Goal: Transaction & Acquisition: Purchase product/service

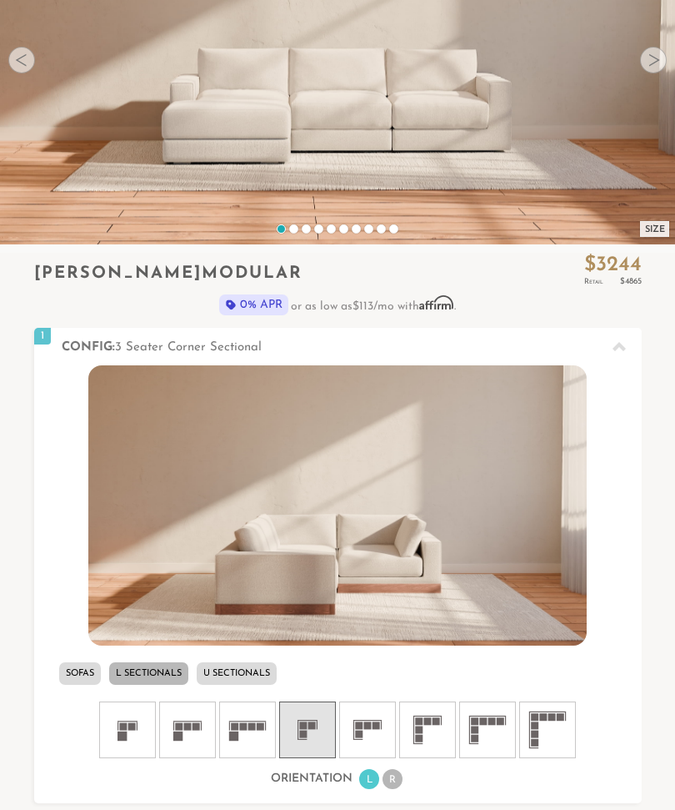
scroll to position [253, 0]
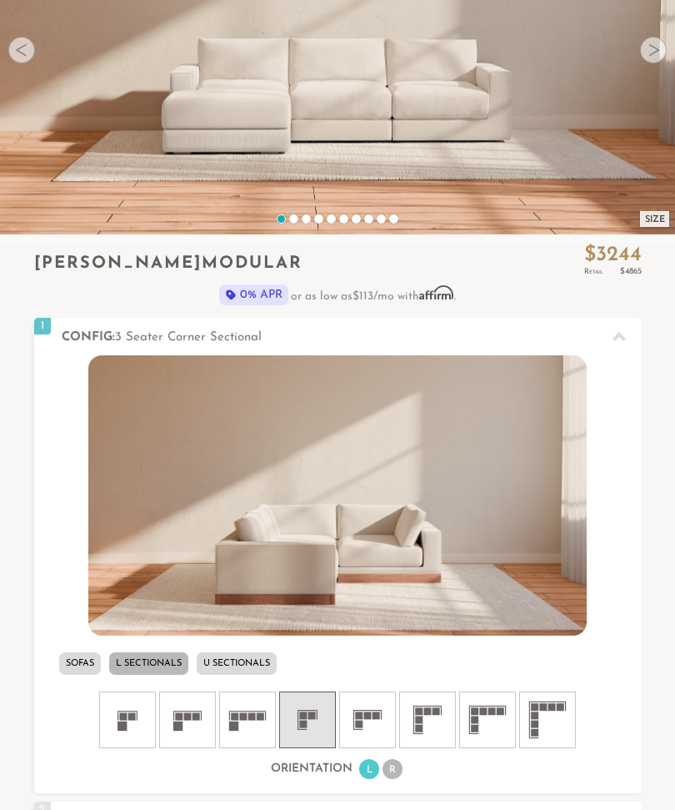
click at [365, 722] on icon at bounding box center [368, 720] width 50 height 50
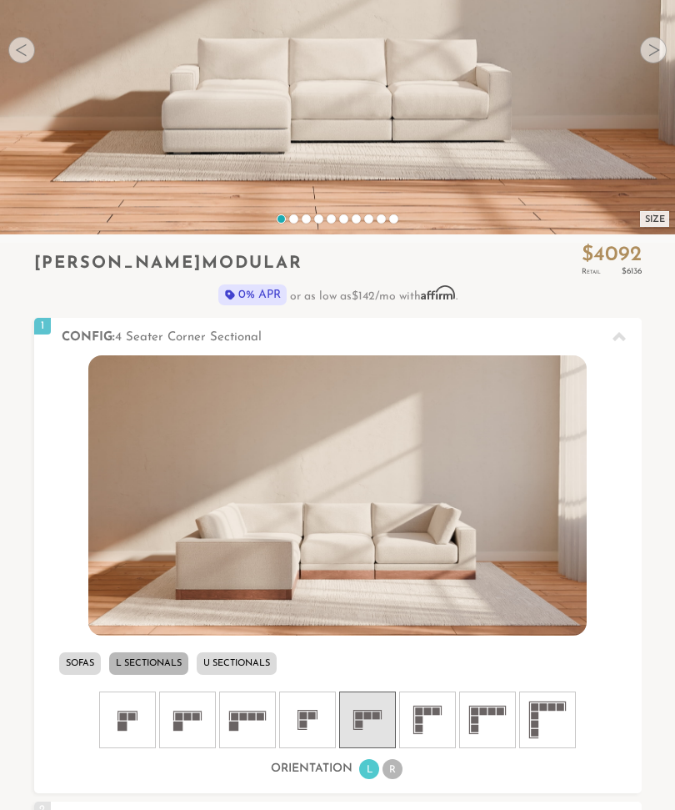
click at [151, 669] on li "L Sectionals" at bounding box center [148, 663] width 79 height 23
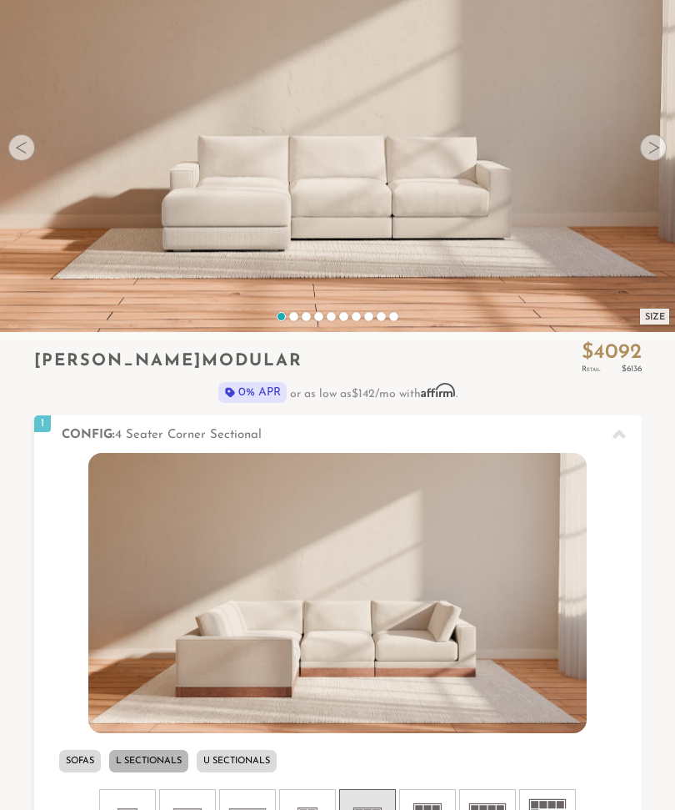
scroll to position [153, 0]
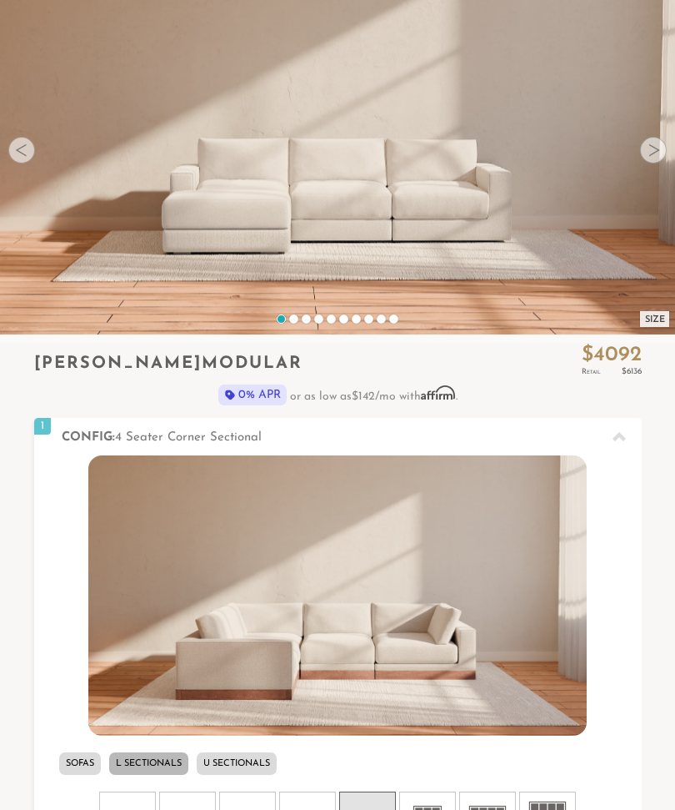
click at [671, 162] on video at bounding box center [337, 123] width 675 height 338
click at [663, 152] on div at bounding box center [653, 150] width 27 height 27
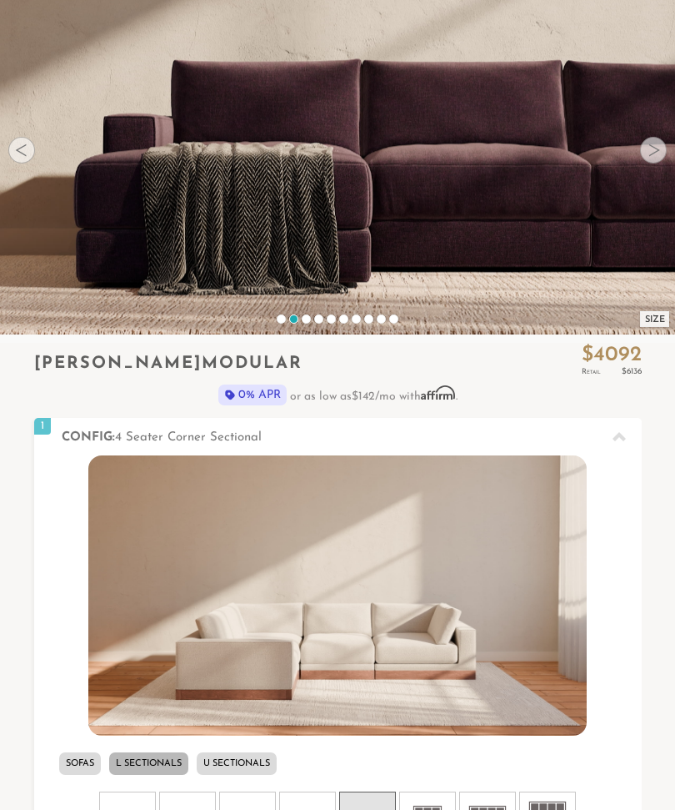
click at [665, 156] on div at bounding box center [653, 150] width 27 height 27
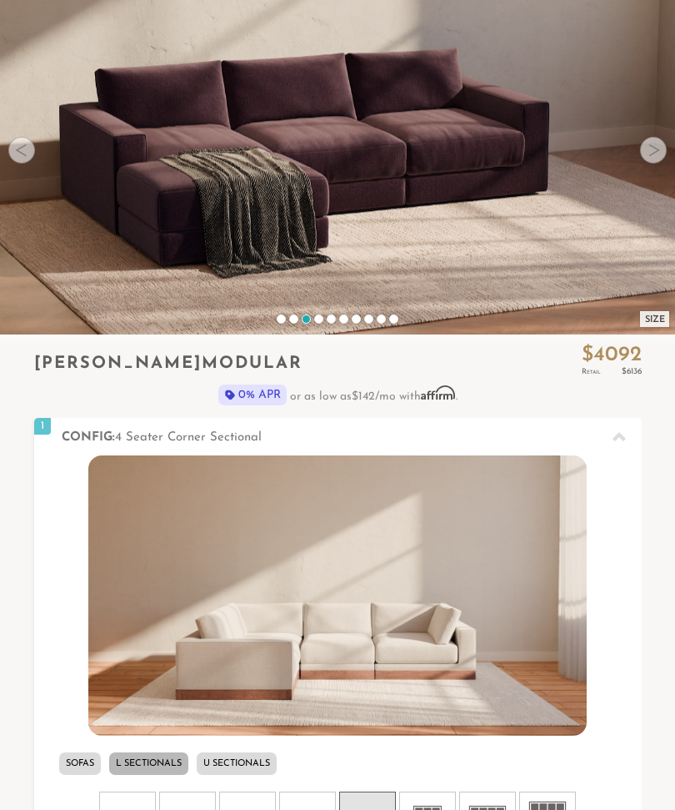
click at [660, 164] on video at bounding box center [337, 123] width 675 height 338
click at [670, 152] on video at bounding box center [337, 123] width 675 height 338
click at [667, 148] on video at bounding box center [337, 123] width 675 height 338
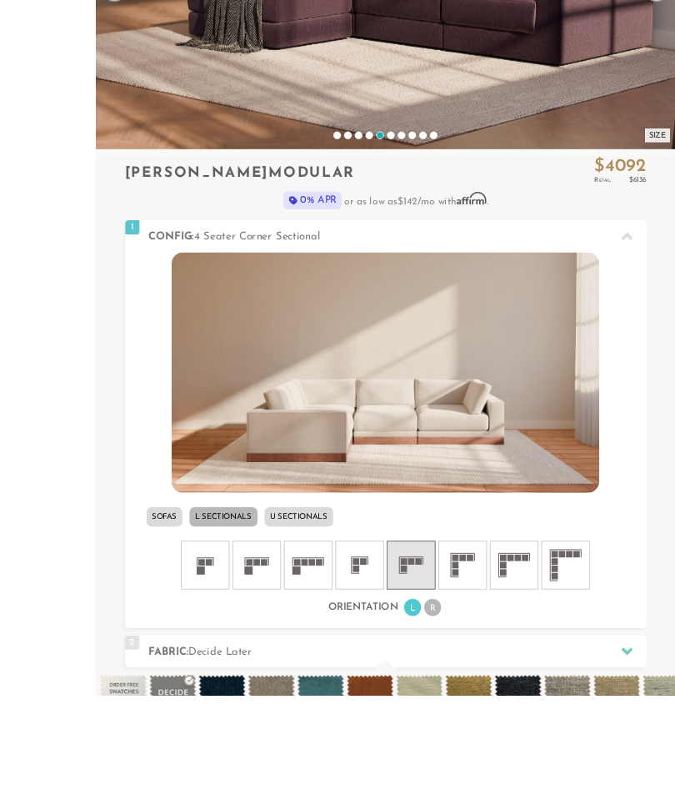
scroll to position [449, 0]
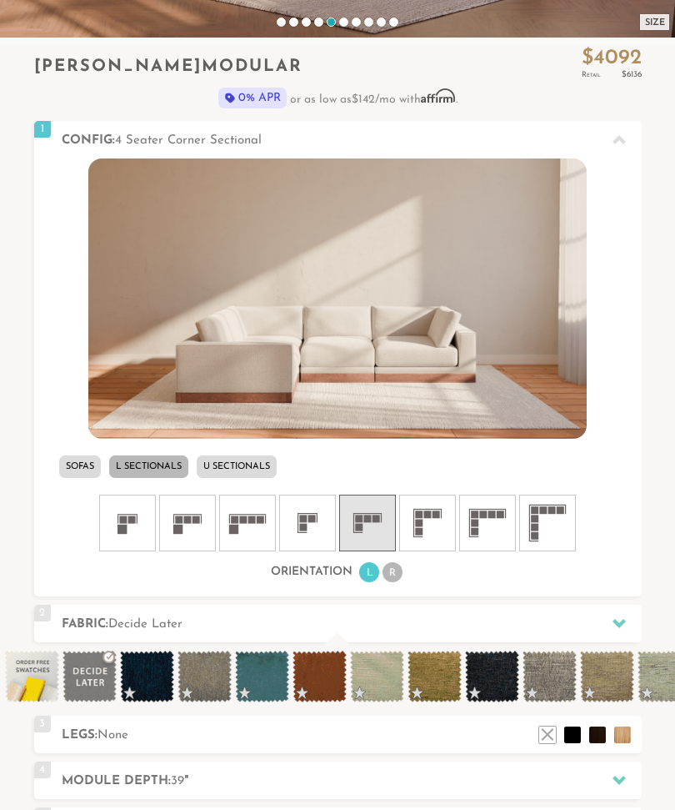
click at [397, 578] on li "R" at bounding box center [393, 572] width 20 height 20
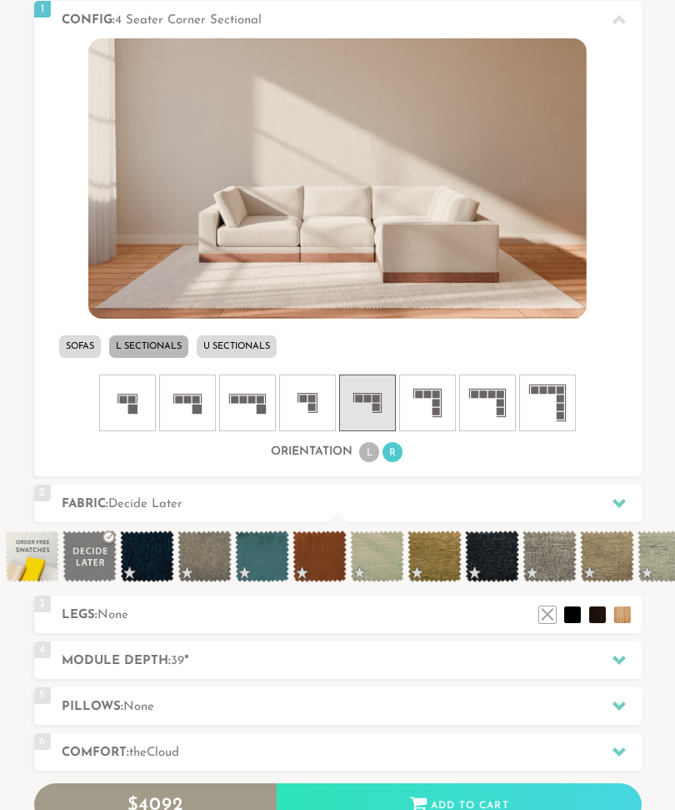
scroll to position [570, 0]
click at [628, 503] on div at bounding box center [619, 503] width 35 height 34
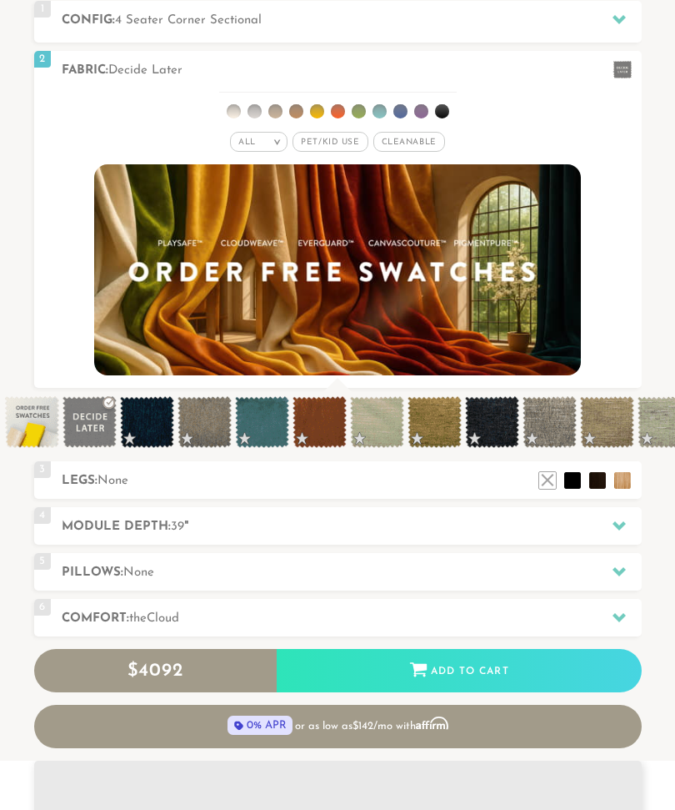
scroll to position [15748, 675]
click at [363, 110] on li at bounding box center [359, 111] width 14 height 14
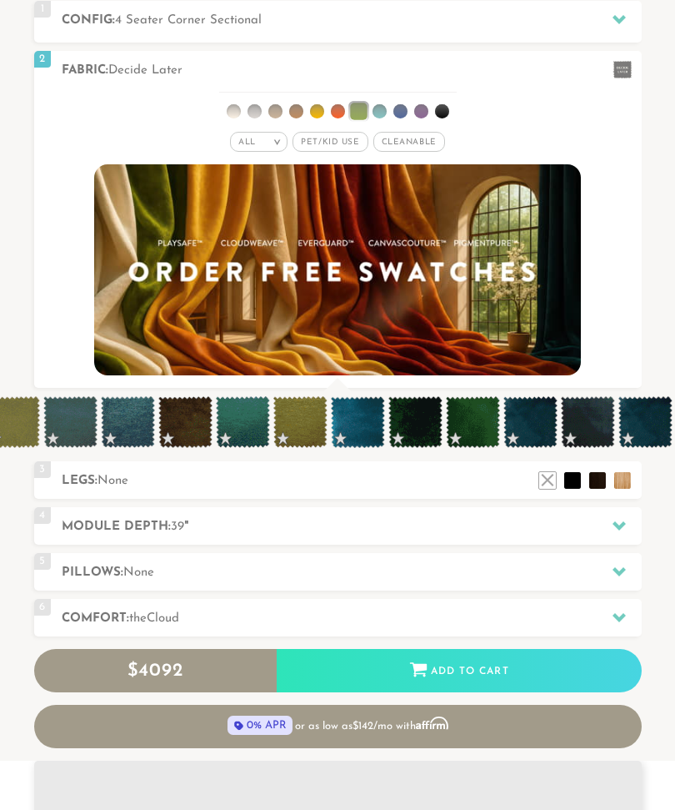
scroll to position [0, 996]
click at [594, 419] on span at bounding box center [589, 422] width 54 height 52
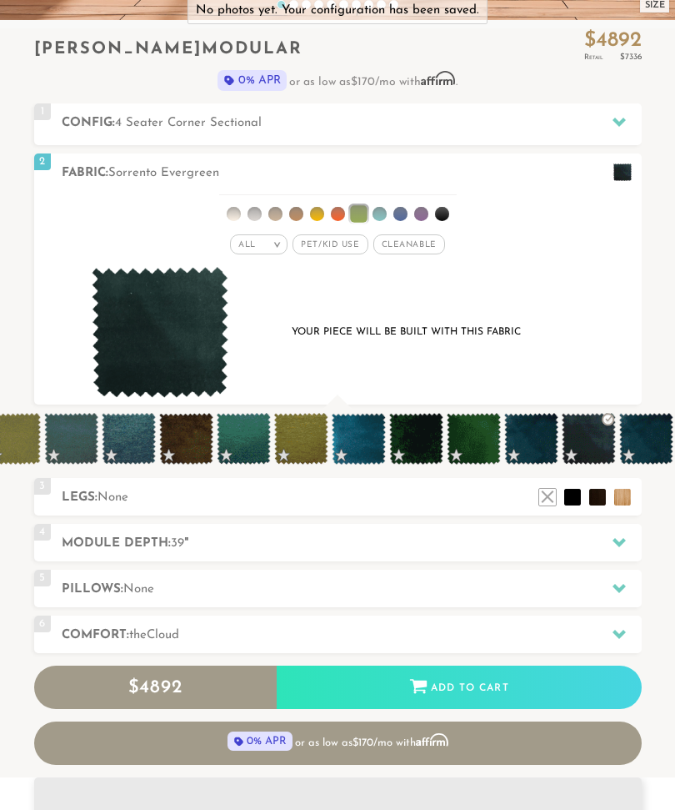
scroll to position [466, 0]
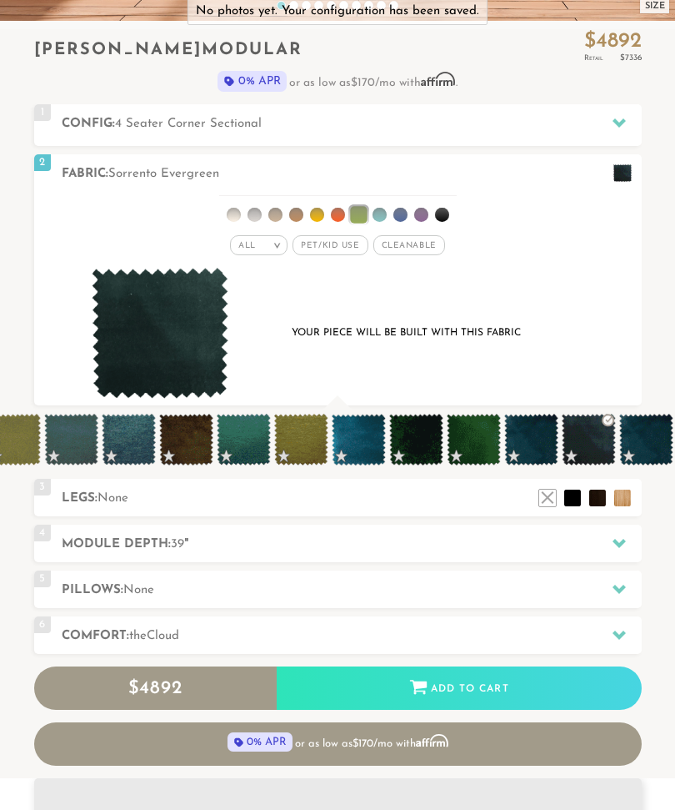
click at [577, 499] on li at bounding box center [573, 497] width 17 height 17
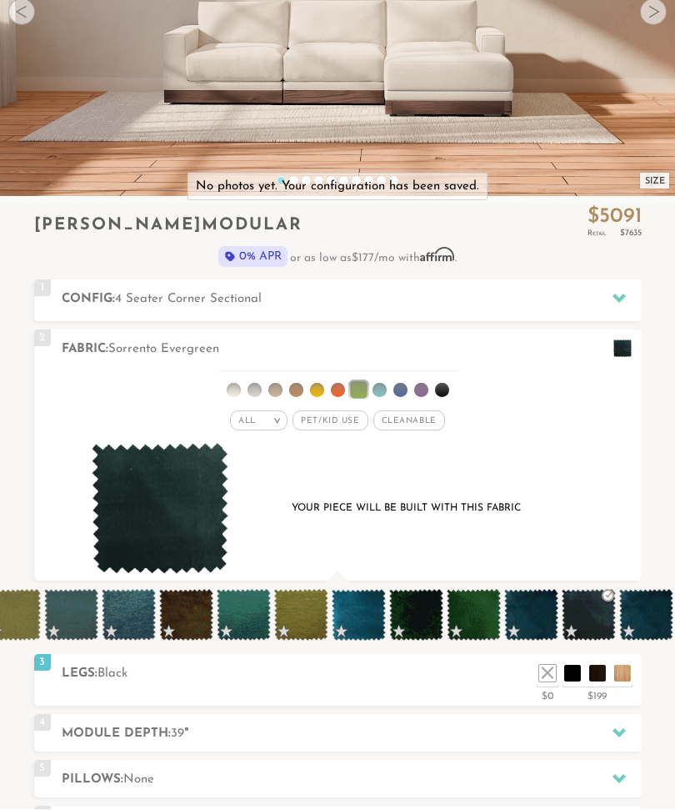
scroll to position [291, 0]
click at [571, 675] on li at bounding box center [573, 673] width 17 height 17
click at [596, 677] on li at bounding box center [598, 673] width 17 height 17
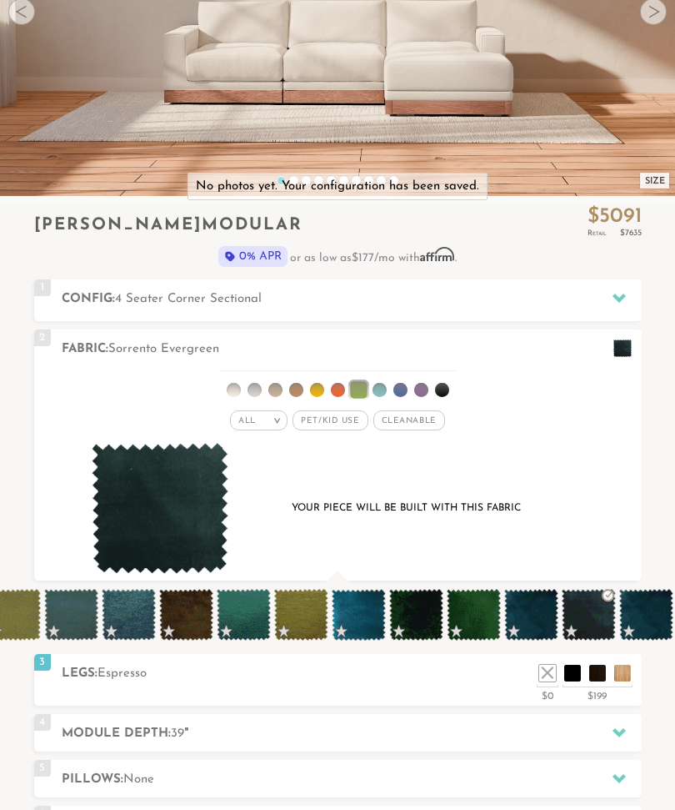
click at [334, 779] on h2 "Pillows: None" at bounding box center [352, 779] width 580 height 19
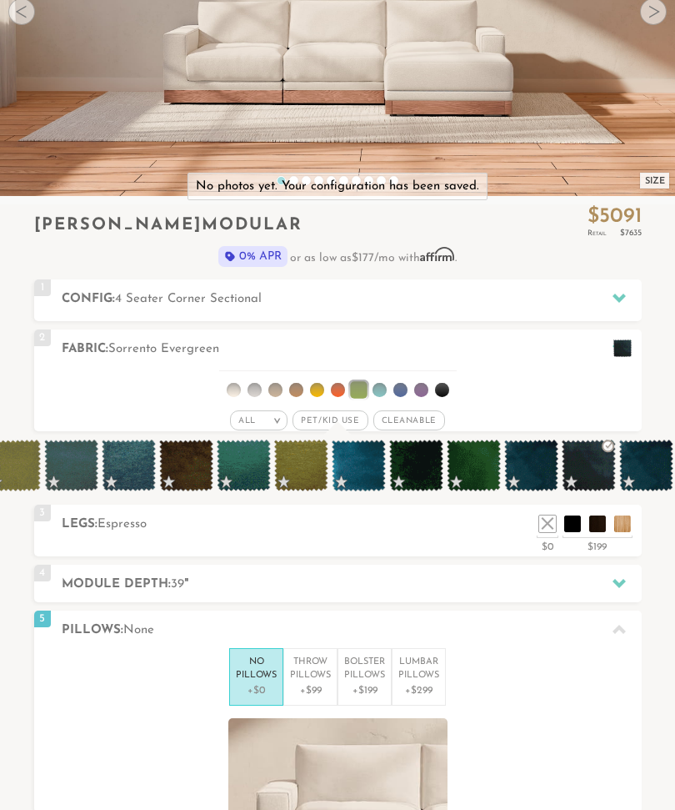
scroll to position [1, 1]
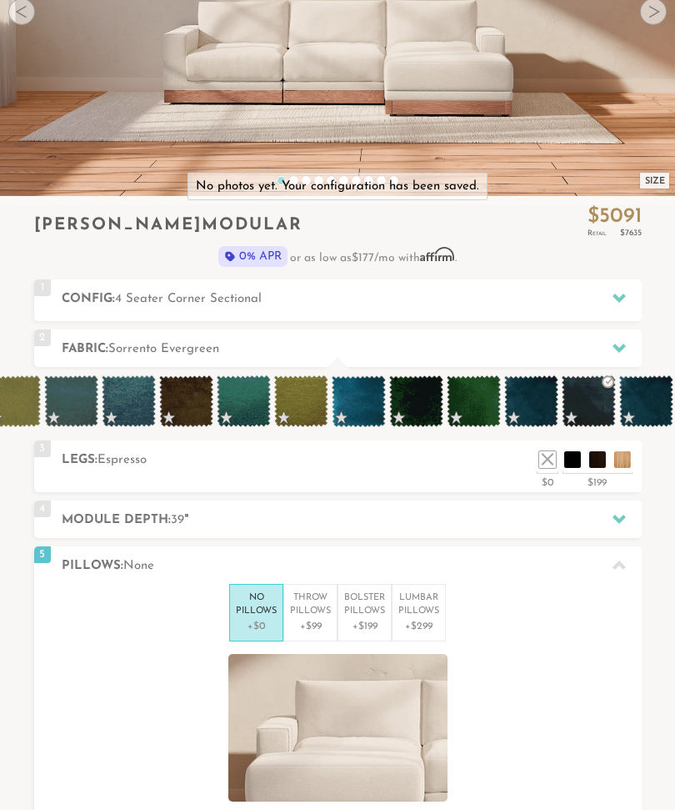
click at [309, 626] on p "+$99" at bounding box center [310, 626] width 41 height 15
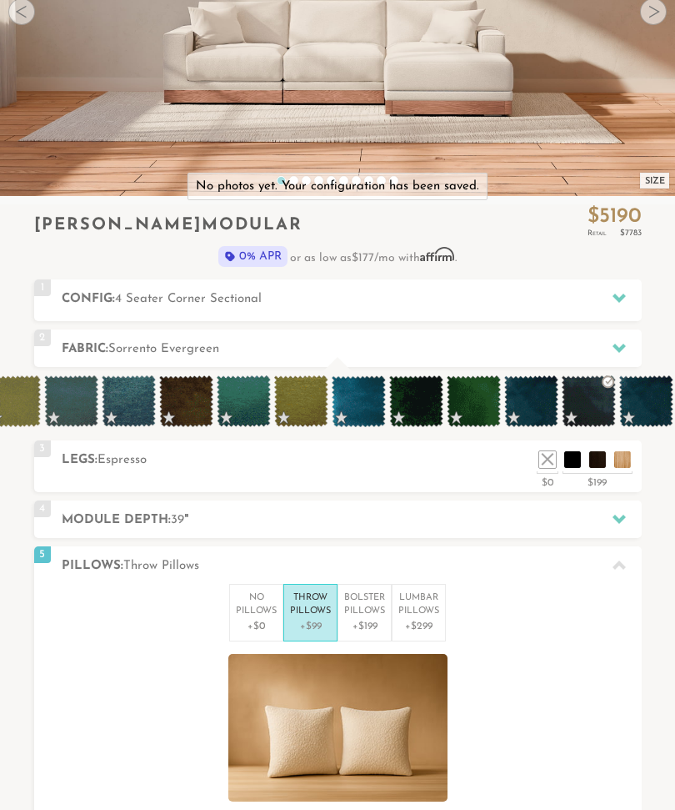
scroll to position [15699, 675]
click at [360, 620] on p "+$199" at bounding box center [364, 626] width 41 height 15
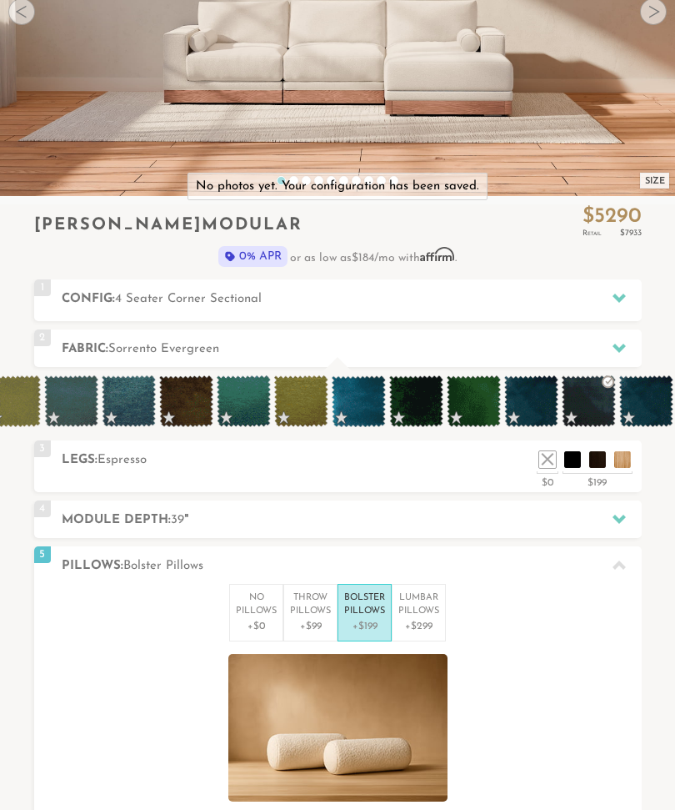
click at [418, 619] on p "+$299" at bounding box center [419, 626] width 41 height 15
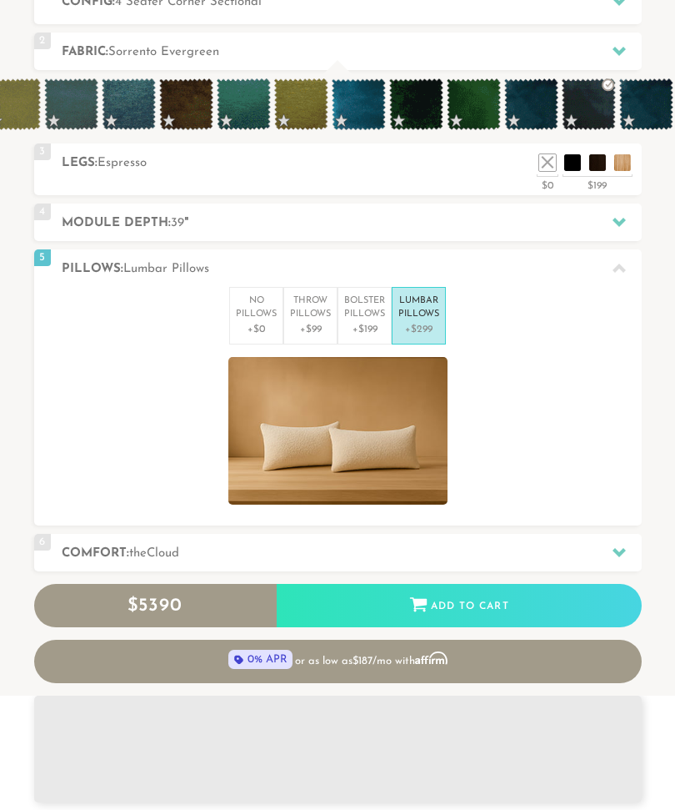
scroll to position [587, 0]
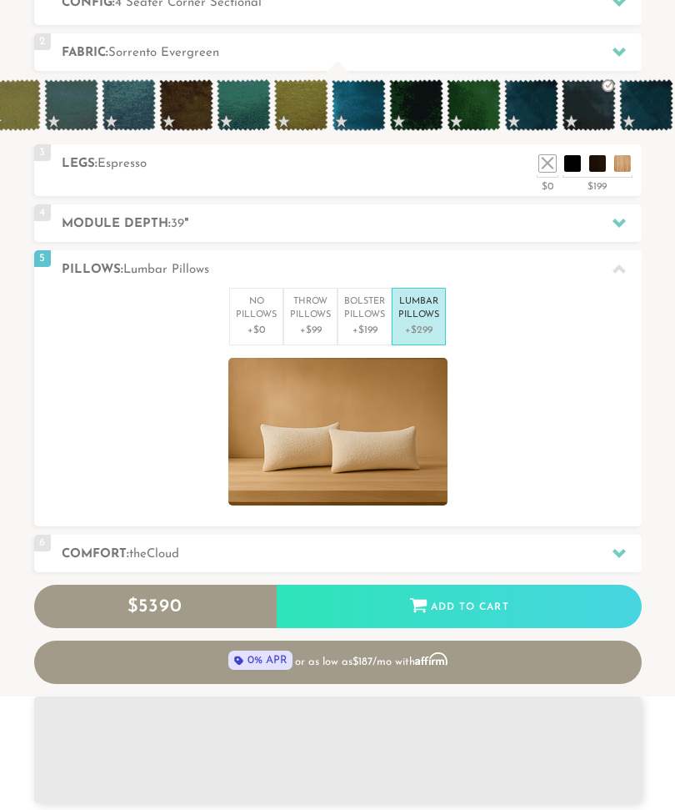
click at [621, 550] on icon at bounding box center [619, 553] width 13 height 9
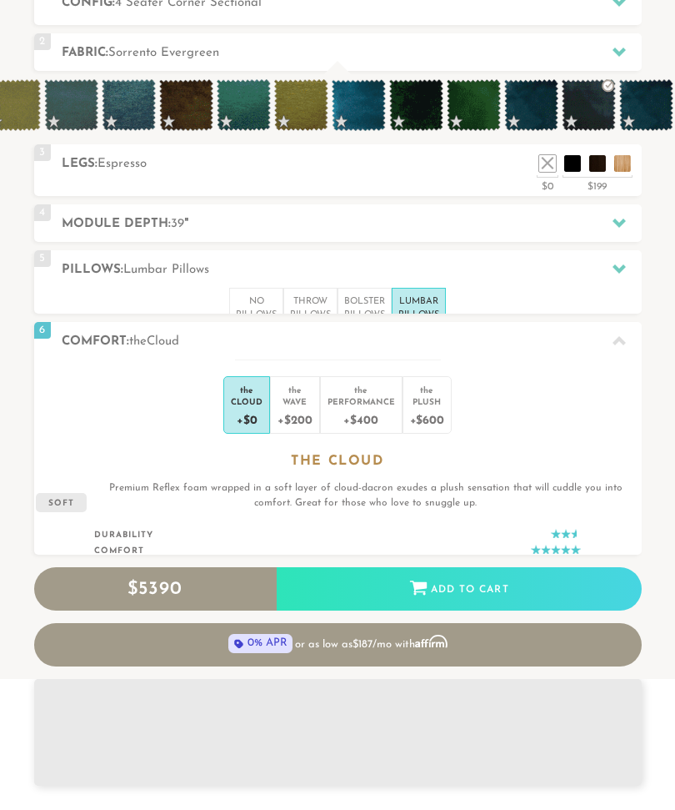
scroll to position [15683, 675]
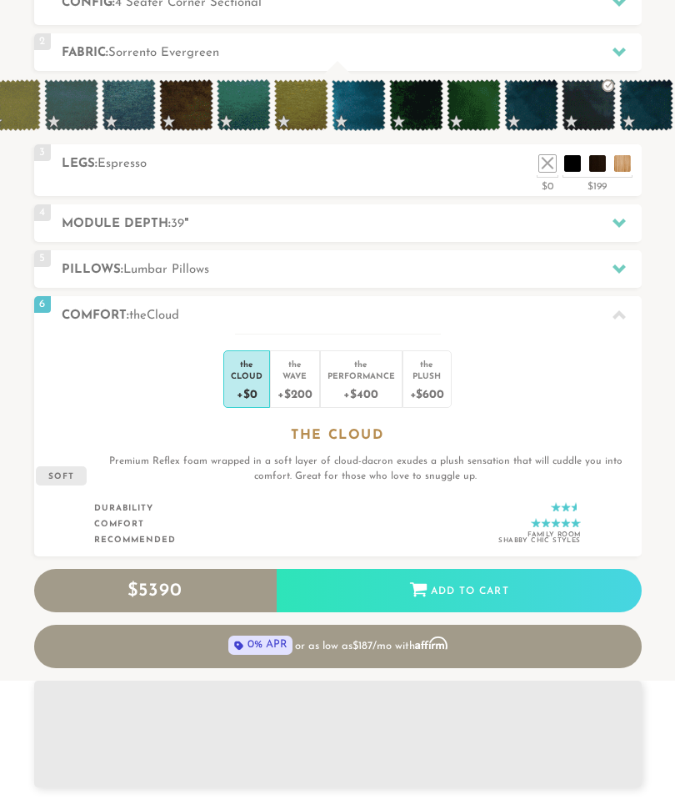
click at [428, 398] on div "+$600" at bounding box center [427, 393] width 34 height 24
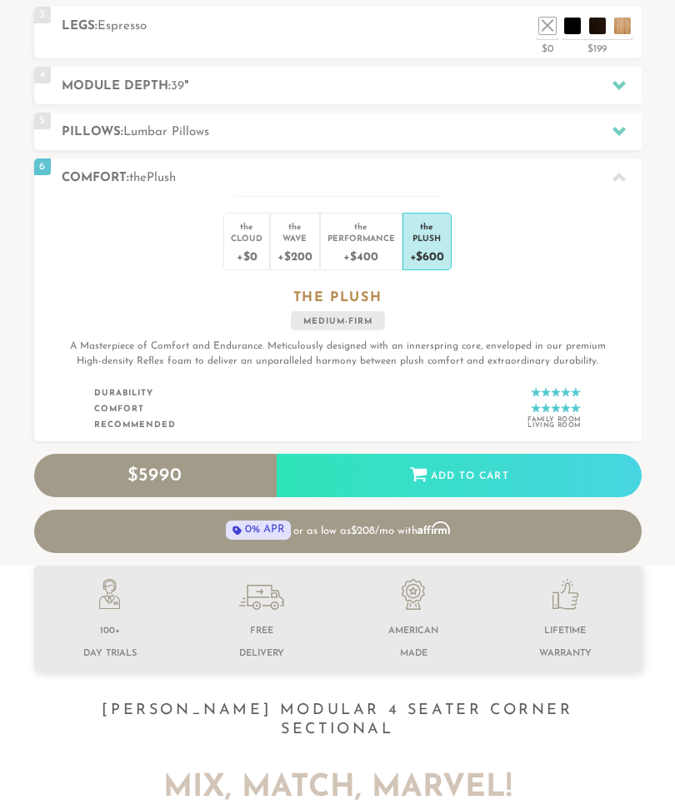
scroll to position [720, 0]
